Goal: Task Accomplishment & Management: Complete application form

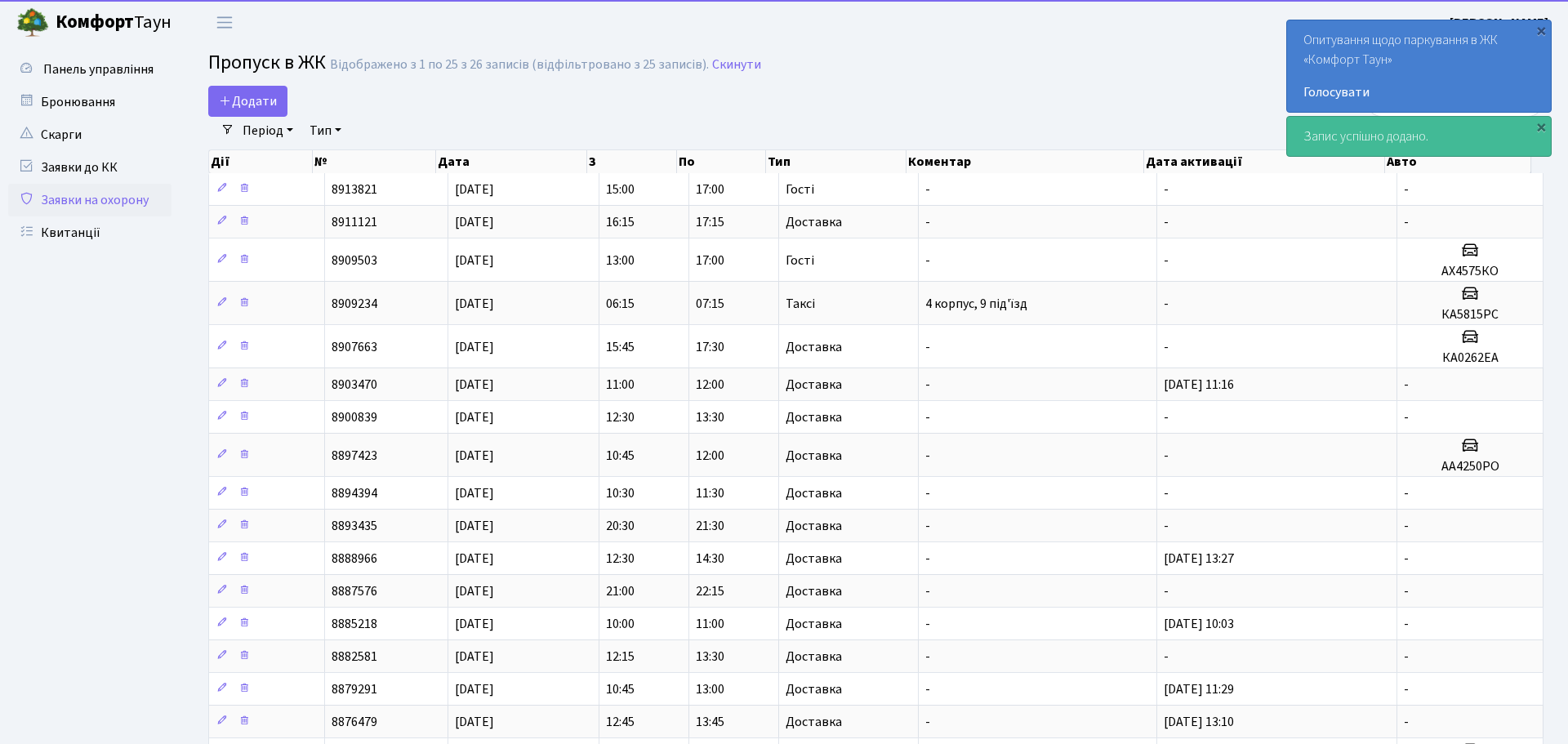
select select "25"
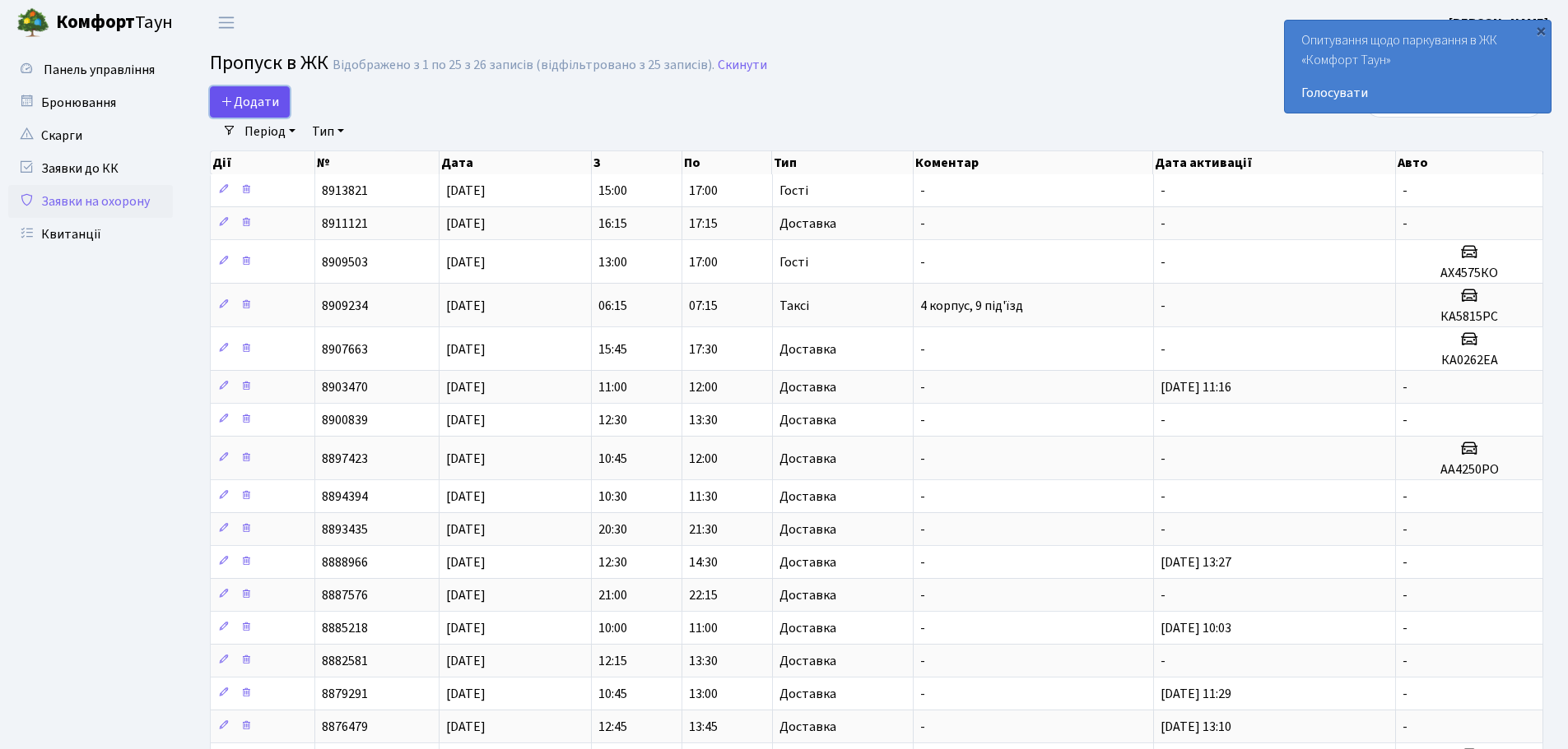
click at [276, 107] on span "Додати" at bounding box center [250, 101] width 59 height 18
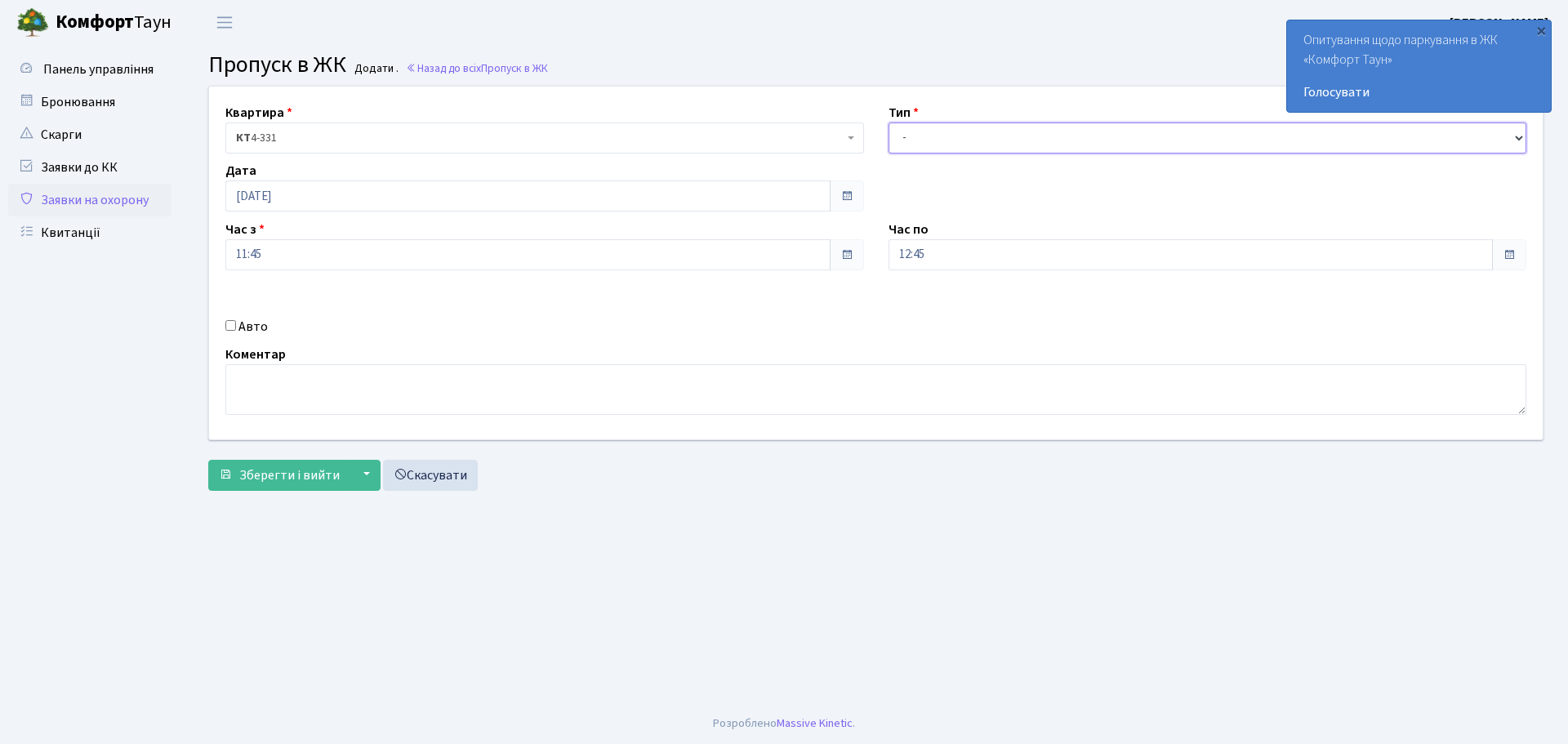
click at [1038, 147] on select "- Доставка Таксі Гості Сервіс" at bounding box center [1208, 138] width 639 height 31
select select "1"
click at [889, 123] on select "- Доставка Таксі Гості Сервіс" at bounding box center [1208, 138] width 639 height 31
click at [1084, 254] on input "12:45" at bounding box center [1191, 255] width 605 height 31
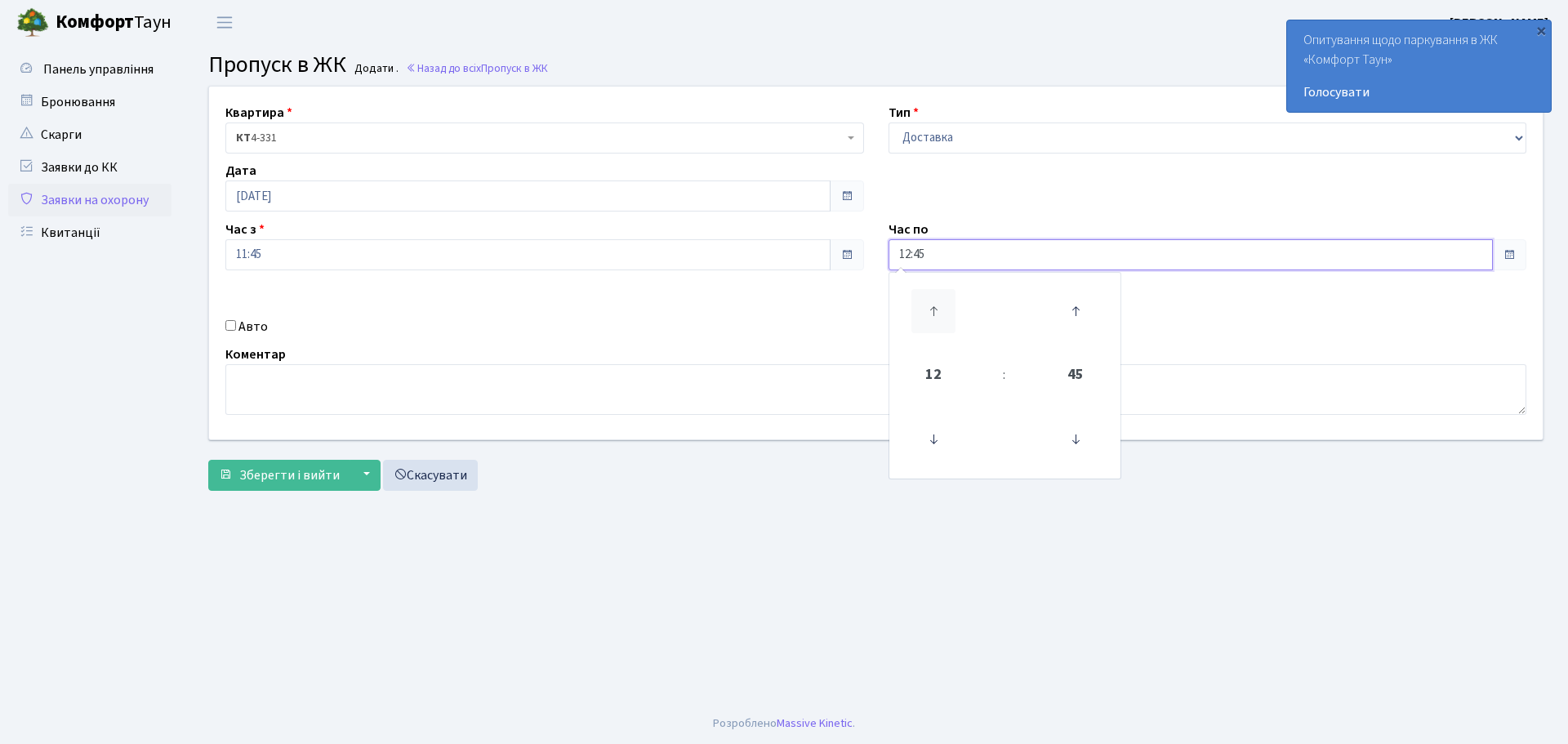
click at [939, 306] on icon at bounding box center [933, 311] width 44 height 44
type input "13:45"
click at [436, 428] on div "Квартира <b>КТ</b>&nbsp;&nbsp;&nbsp;&nbsp;4-331 КТ 4-331 Тип - Доставка Таксі Г…" at bounding box center [876, 262] width 1358 height 353
click at [294, 459] on form "Квартира <b>КТ</b>&nbsp;&nbsp;&nbsp;&nbsp;4-331 КТ 4-331 Тип - Доставка Таксі Г…" at bounding box center [876, 288] width 1335 height 405
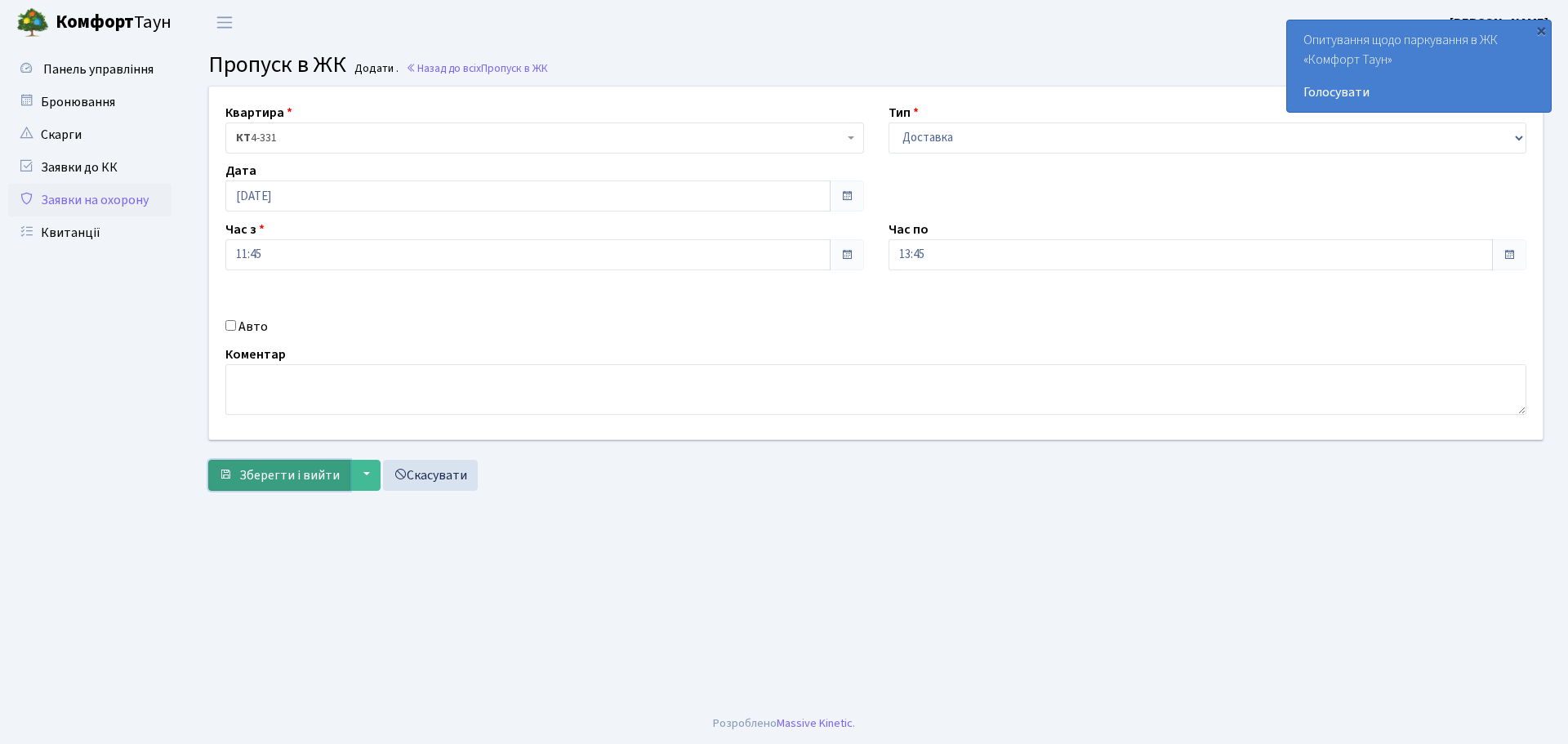
click at [309, 470] on span "Зберегти і вийти" at bounding box center [289, 475] width 101 height 18
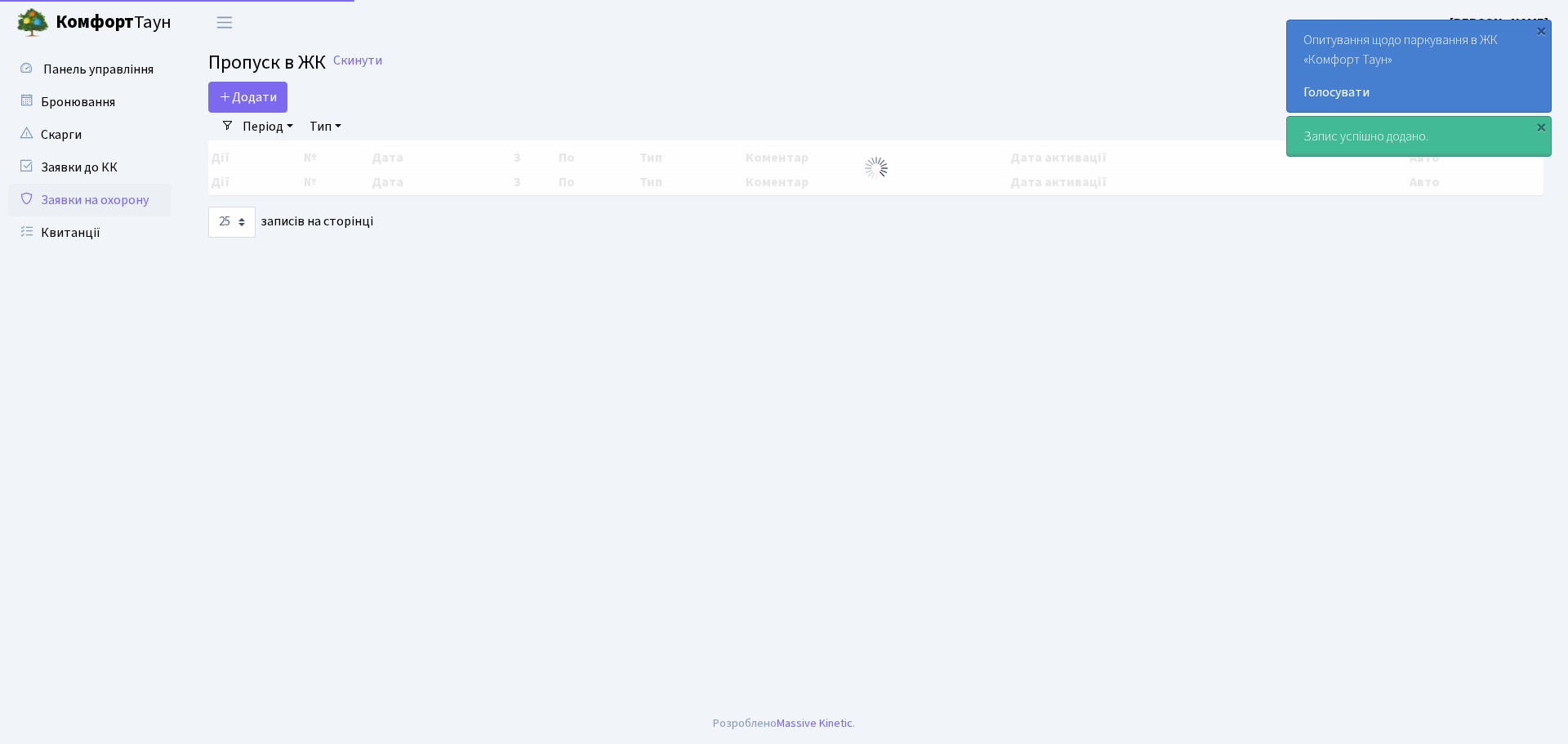
select select "25"
